Goal: Transaction & Acquisition: Purchase product/service

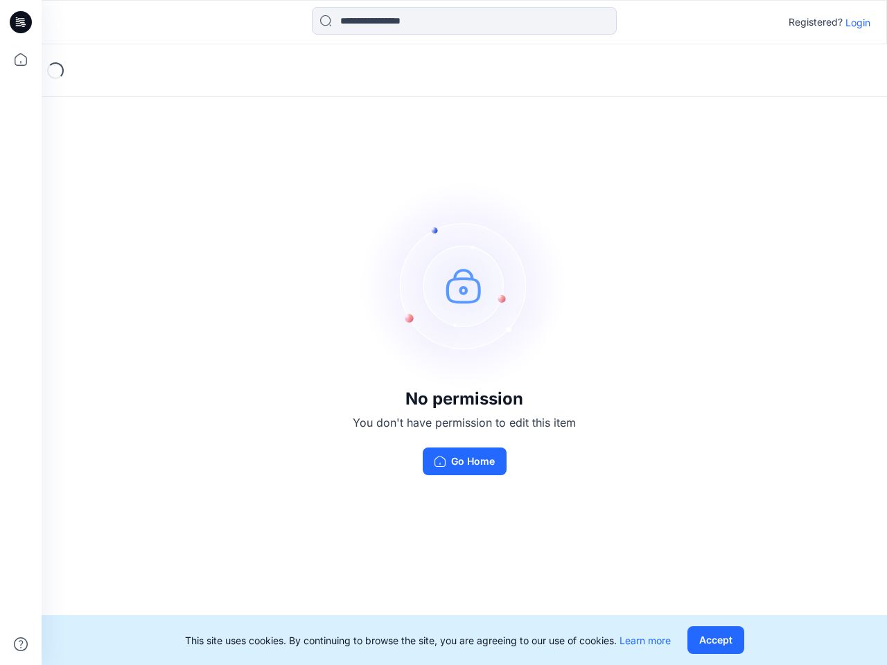
click at [444, 333] on img at bounding box center [464, 286] width 208 height 208
click at [21, 22] on icon at bounding box center [23, 22] width 6 height 1
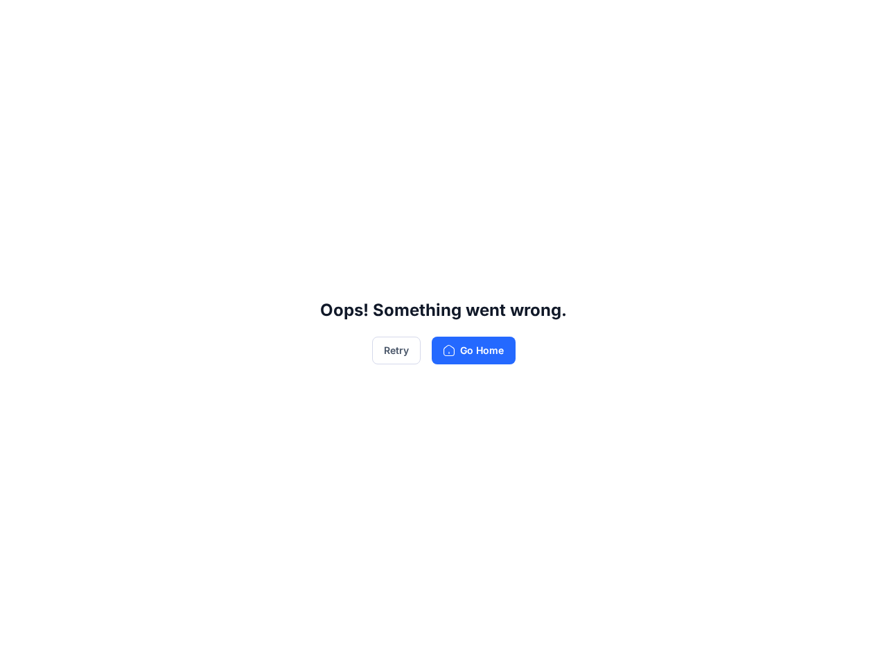
click at [21, 60] on div "Oops! Something went wrong. Retry Go Home" at bounding box center [443, 332] width 887 height 665
click at [21, 645] on div "Oops! Something went wrong. Retry Go Home" at bounding box center [443, 332] width 887 height 665
click at [464, 21] on div "Oops! Something went wrong. Retry Go Home" at bounding box center [443, 332] width 887 height 665
click at [858, 22] on div "Oops! Something went wrong. Retry Go Home" at bounding box center [443, 332] width 887 height 665
click at [715, 640] on div "Oops! Something went wrong. Retry Go Home" at bounding box center [443, 332] width 887 height 665
